Goal: Task Accomplishment & Management: Manage account settings

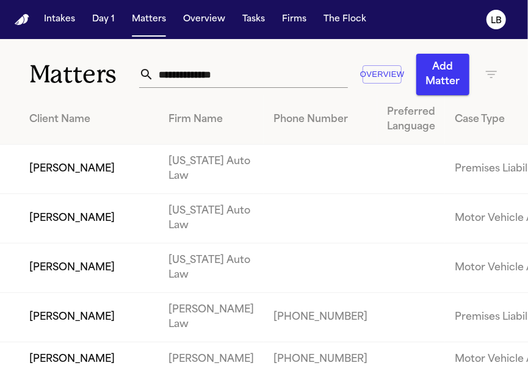
click at [181, 74] on input "text" at bounding box center [251, 74] width 195 height 27
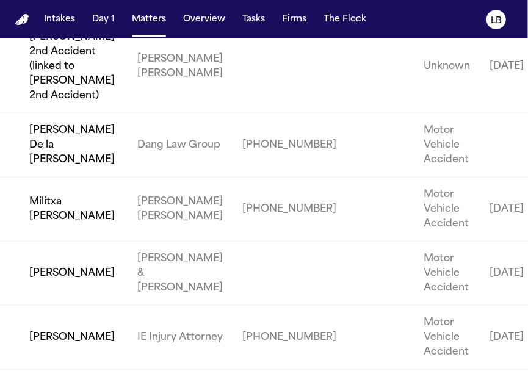
scroll to position [203, 0]
type input "******"
click at [54, 242] on td "Militxa [PERSON_NAME]" at bounding box center [64, 210] width 128 height 64
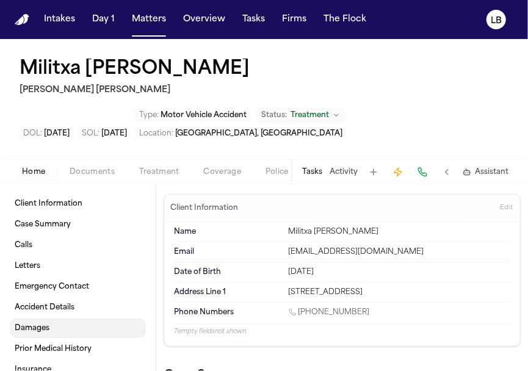
click at [54, 315] on span at bounding box center [78, 328] width 136 height 27
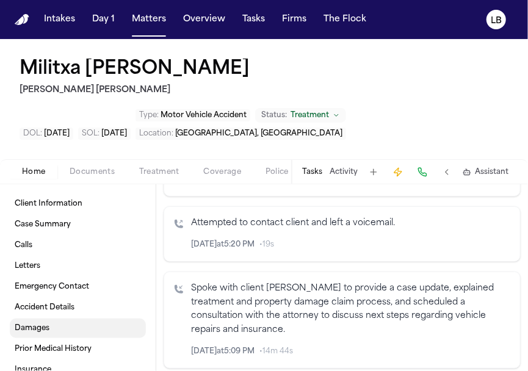
scroll to position [3173, 0]
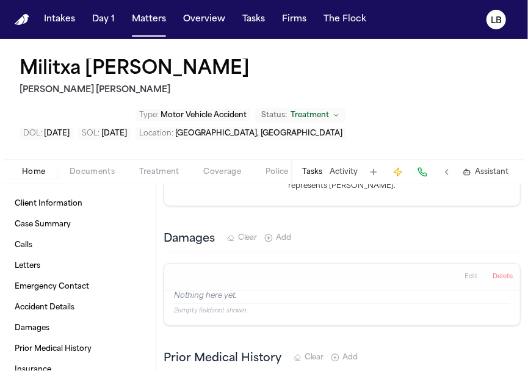
click at [94, 167] on span "Documents" at bounding box center [92, 172] width 45 height 10
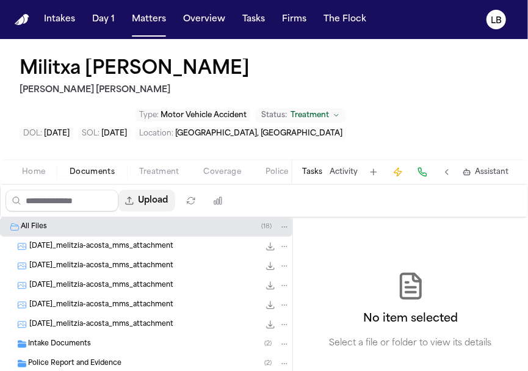
click at [157, 187] on span "button" at bounding box center [147, 200] width 56 height 27
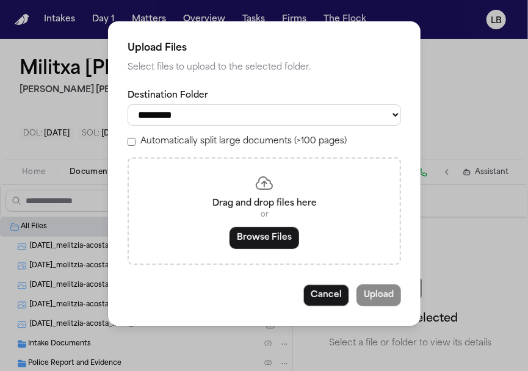
click at [294, 125] on select "**********" at bounding box center [264, 114] width 273 height 21
select select "**********"
click at [128, 104] on select "**********" at bounding box center [264, 114] width 273 height 21
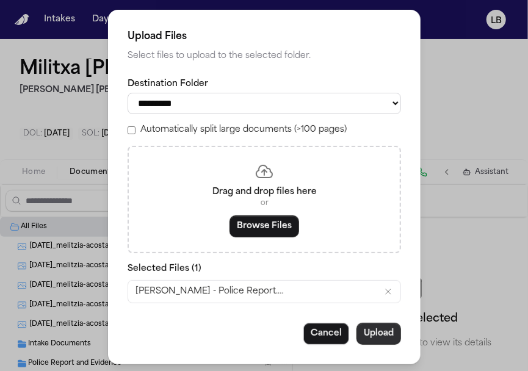
click at [381, 334] on span "button" at bounding box center [378, 333] width 43 height 27
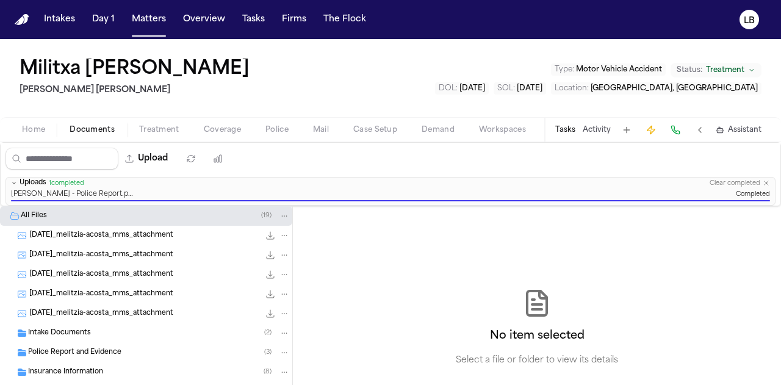
click at [527, 127] on button "Tasks" at bounding box center [565, 130] width 20 height 10
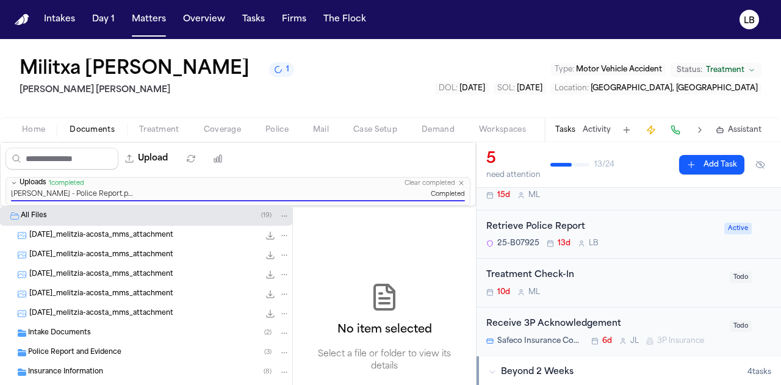
scroll to position [106, 0]
click at [527, 244] on div "25-B07925 13d L B" at bounding box center [601, 244] width 231 height 10
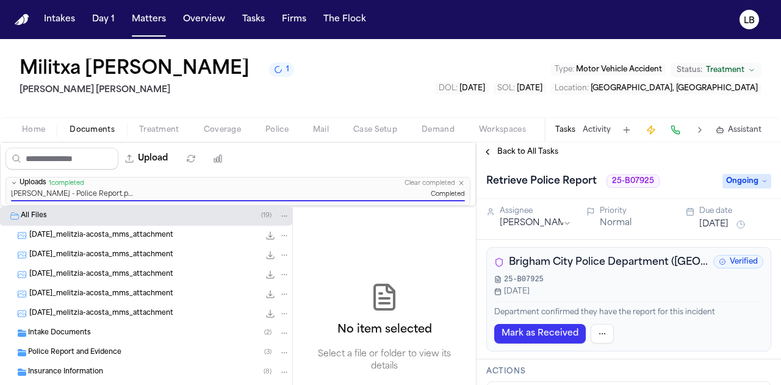
click at [527, 188] on span "Ongoing" at bounding box center [747, 181] width 49 height 15
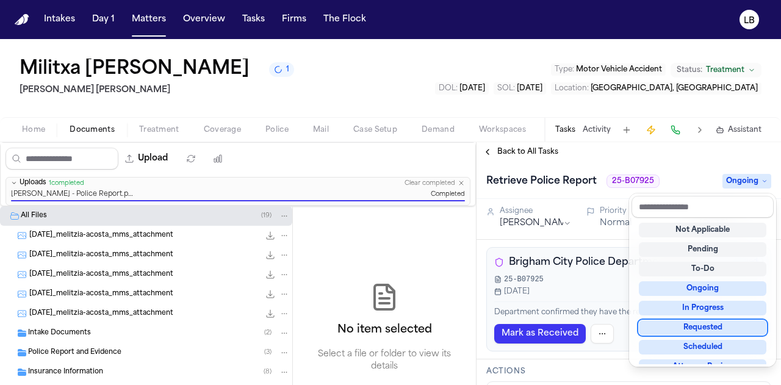
scroll to position [190, 0]
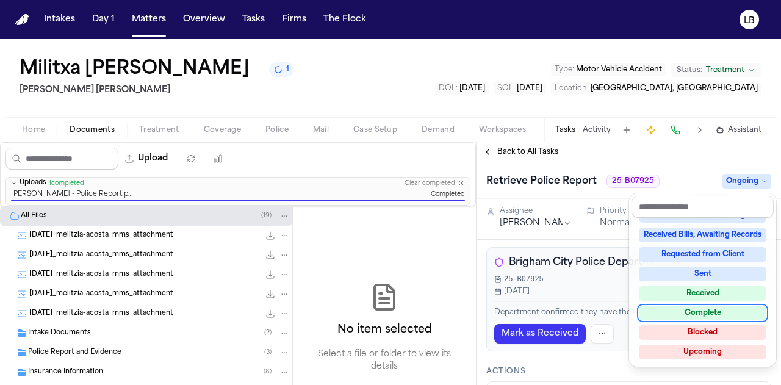
click at [527, 313] on div "Complete" at bounding box center [703, 313] width 128 height 15
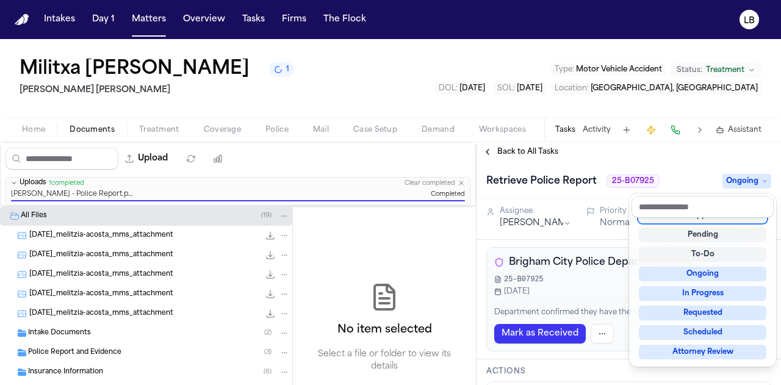
scroll to position [5, 0]
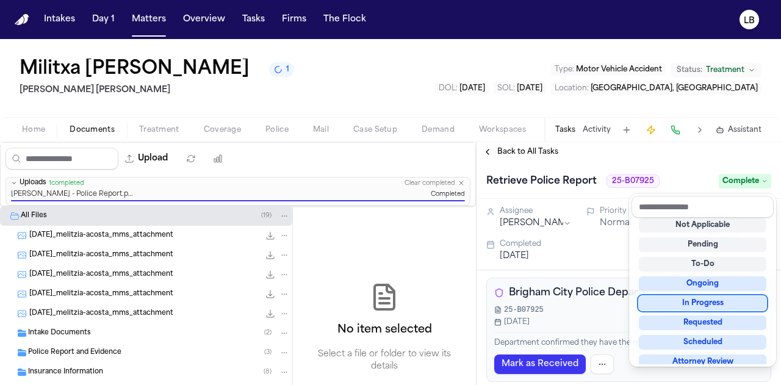
click at [85, 355] on div "Upload 0 files selected Move files Download files Delete files More actions Cle…" at bounding box center [390, 263] width 781 height 243
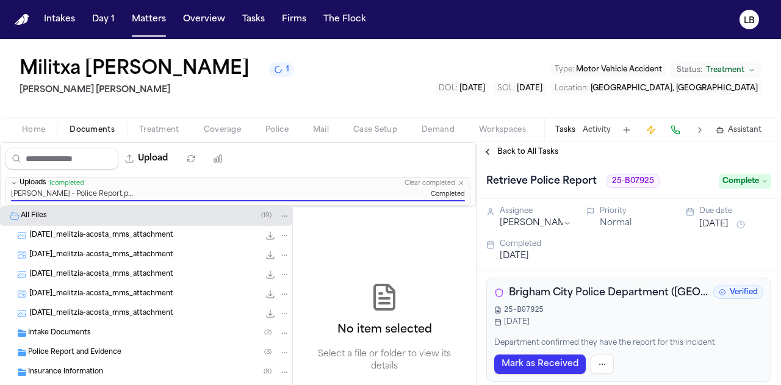
click at [85, 355] on span "Police Report and Evidence" at bounding box center [74, 353] width 93 height 10
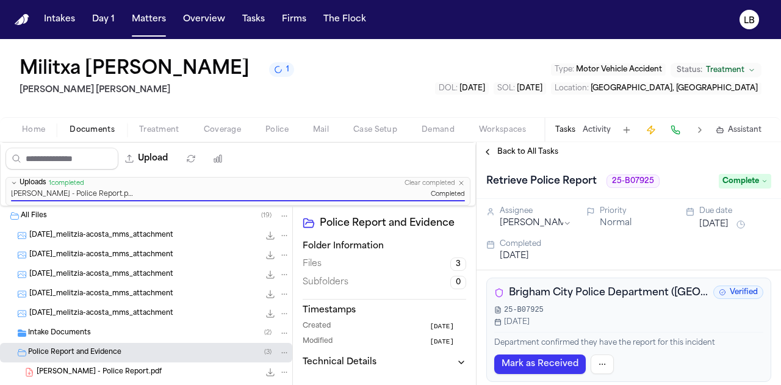
scroll to position [76, 0]
